Goal: Transaction & Acquisition: Purchase product/service

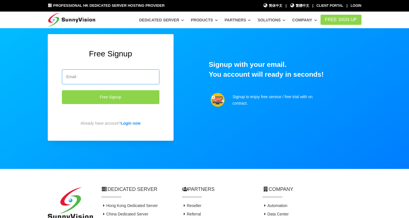
click at [95, 77] on input "email" at bounding box center [110, 76] width 97 height 15
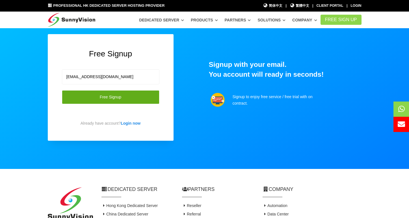
type input "[EMAIL_ADDRESS][DOMAIN_NAME]"
click at [97, 96] on button "Free Signup" at bounding box center [110, 97] width 97 height 14
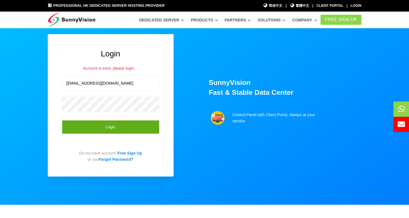
click at [107, 132] on button "Login" at bounding box center [110, 127] width 97 height 14
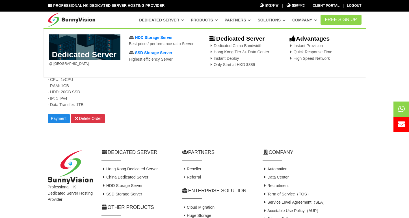
click at [227, 52] on span "Dedicated China Bandwidth Hong Kong Tier 3+ Data Center Instant Deploy Only Sta…" at bounding box center [238, 54] width 60 height 23
click at [151, 40] on span "HDD Storage Server" at bounding box center [154, 37] width 38 height 5
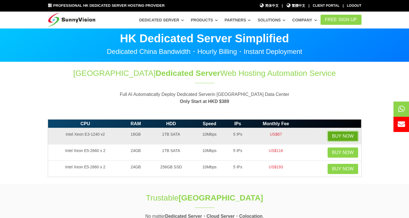
click at [330, 140] on link "Buy Now" at bounding box center [342, 136] width 30 height 10
